Goal: Entertainment & Leisure: Consume media (video, audio)

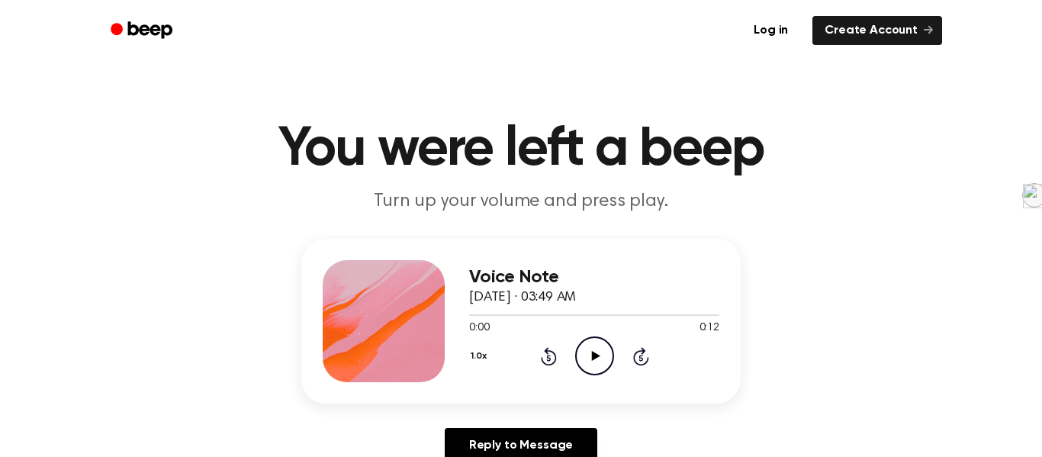
click at [586, 356] on icon "Play Audio" at bounding box center [594, 356] width 39 height 39
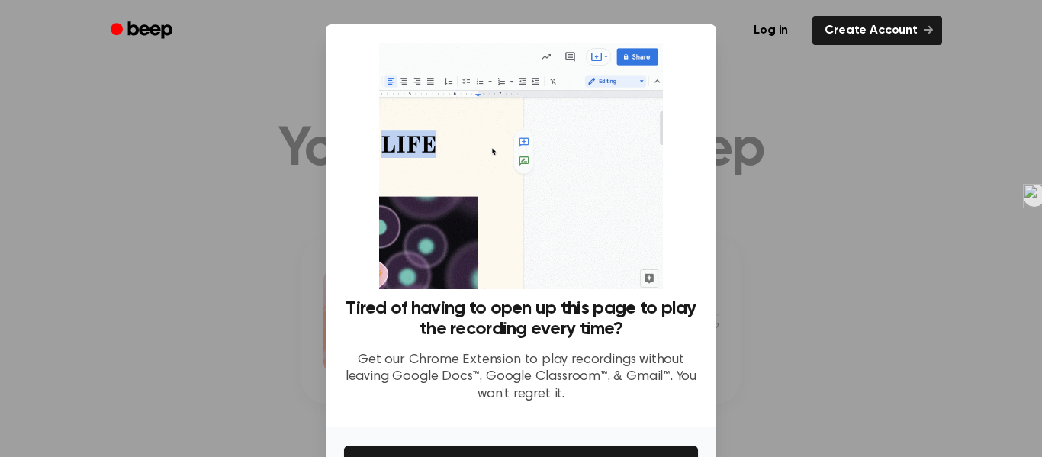
scroll to position [98, 0]
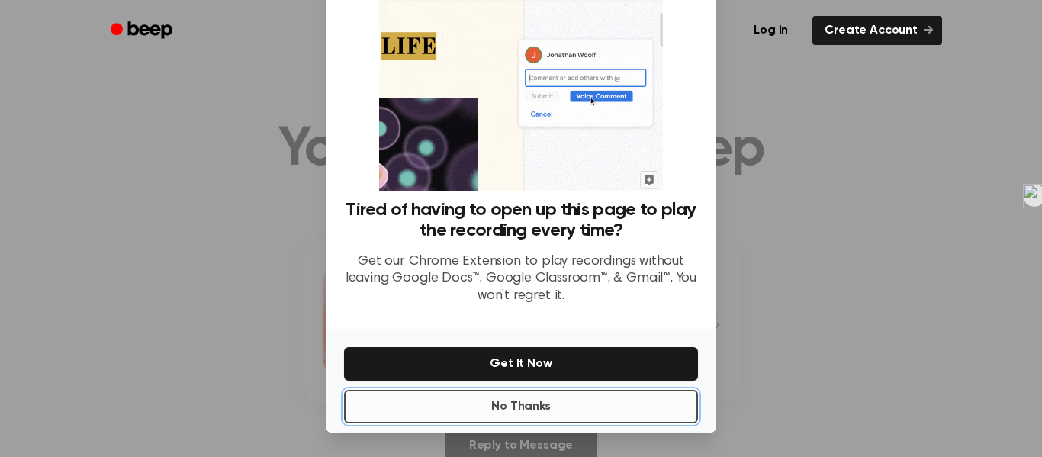
click at [475, 405] on button "No Thanks" at bounding box center [521, 407] width 354 height 34
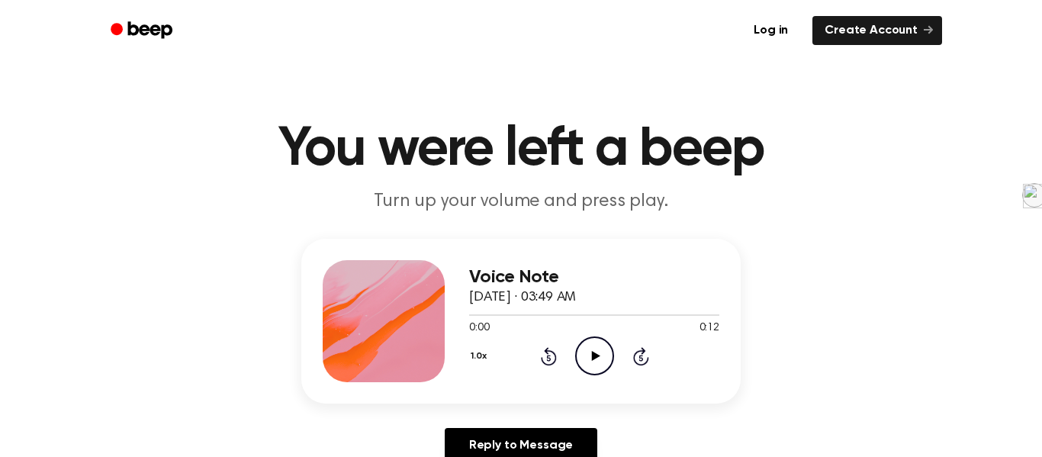
click at [594, 370] on icon "Play Audio" at bounding box center [594, 356] width 39 height 39
click at [588, 359] on icon "Play Audio" at bounding box center [594, 356] width 39 height 39
click at [590, 347] on icon "Play Audio" at bounding box center [594, 356] width 39 height 39
click at [598, 357] on icon at bounding box center [595, 356] width 8 height 10
click at [601, 352] on icon "Play Audio" at bounding box center [594, 356] width 39 height 39
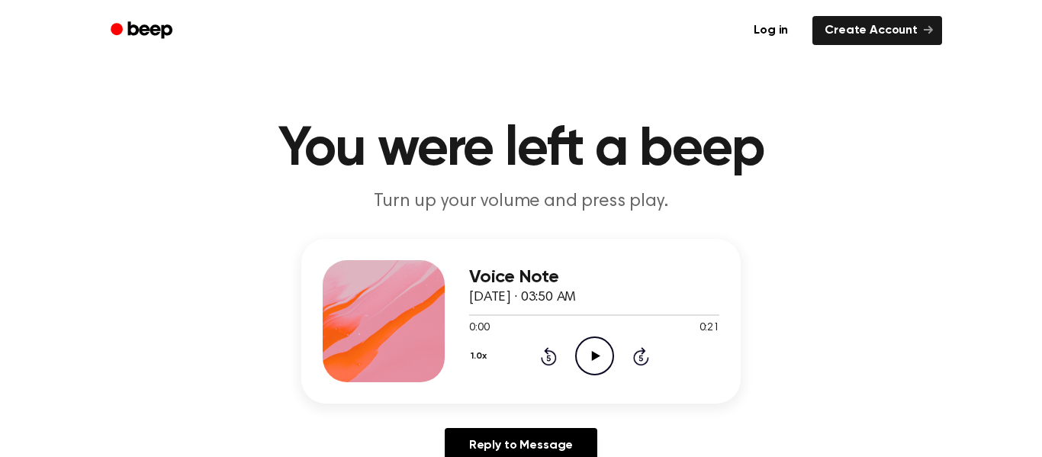
click at [588, 359] on icon "Play Audio" at bounding box center [594, 356] width 39 height 39
click at [599, 359] on icon "Play Audio" at bounding box center [594, 356] width 39 height 39
click at [601, 351] on icon "Play Audio" at bounding box center [594, 356] width 39 height 39
click at [604, 359] on icon "Play Audio" at bounding box center [594, 356] width 39 height 39
click at [591, 354] on icon at bounding box center [595, 356] width 8 height 10
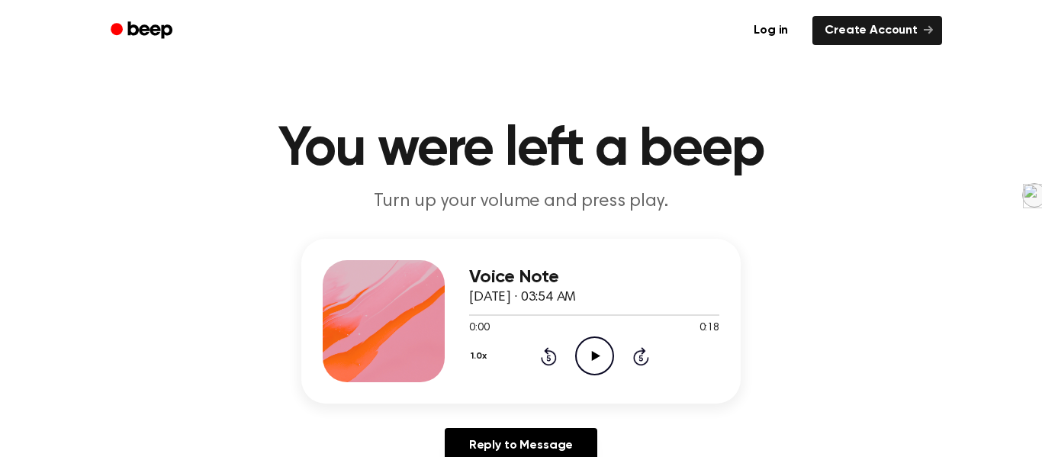
click at [587, 364] on icon "Play Audio" at bounding box center [594, 356] width 39 height 39
